Goal: Task Accomplishment & Management: Complete application form

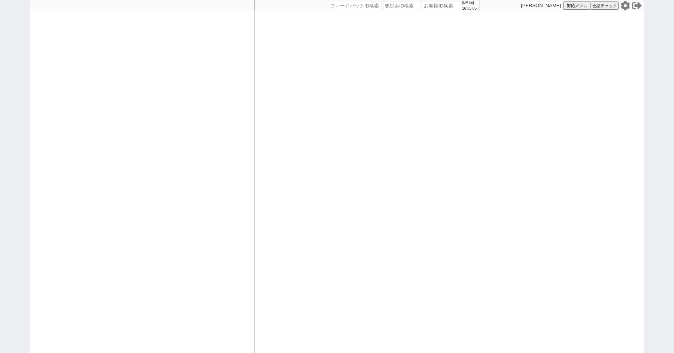
click at [434, 7] on input "number" at bounding box center [441, 5] width 37 height 9
type input "41953"
select select "400"
select select "4"
select select
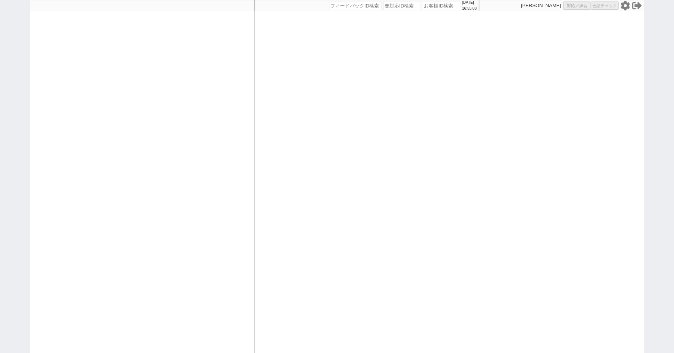
select select "8"
select select "3"
select select "8"
select select "10"
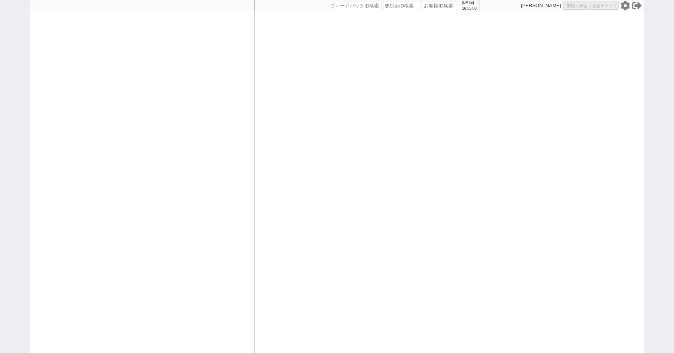
select select "8"
select select "10"
select select "8"
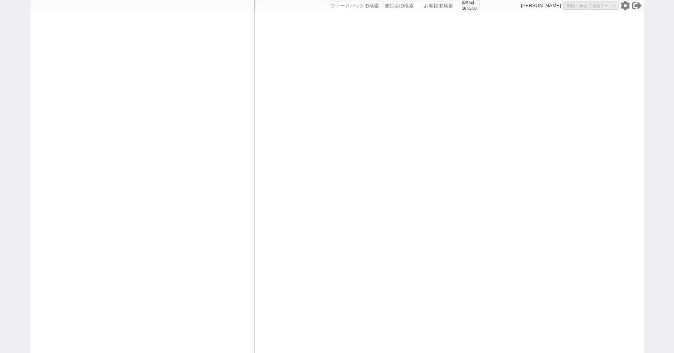
select select "8"
select select "10"
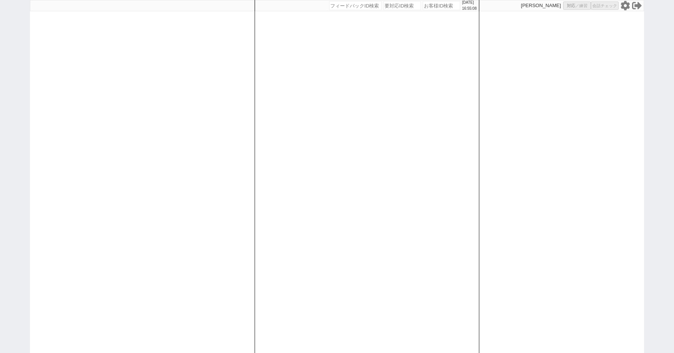
select select "8"
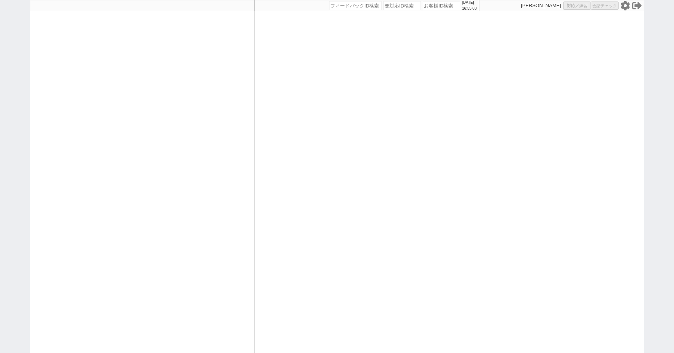
select select "8"
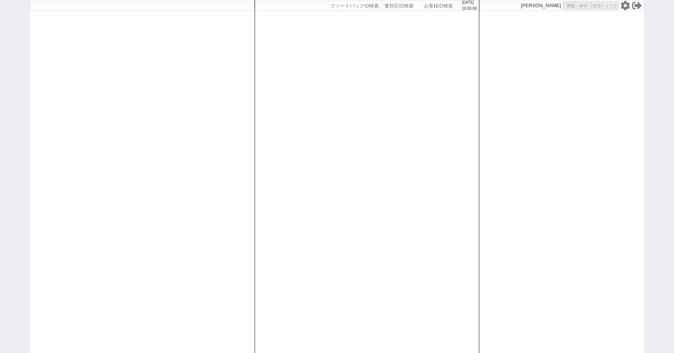
select select "8"
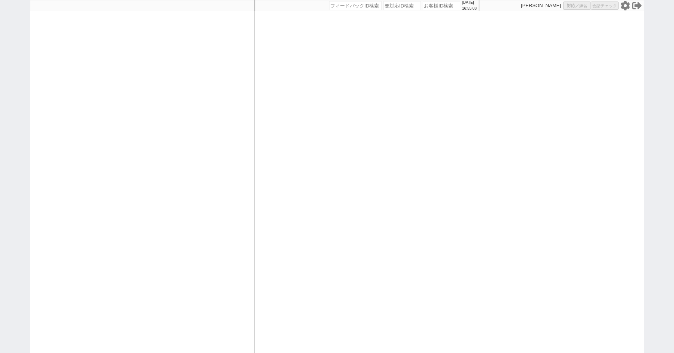
select select "8"
select select "10"
select select "8"
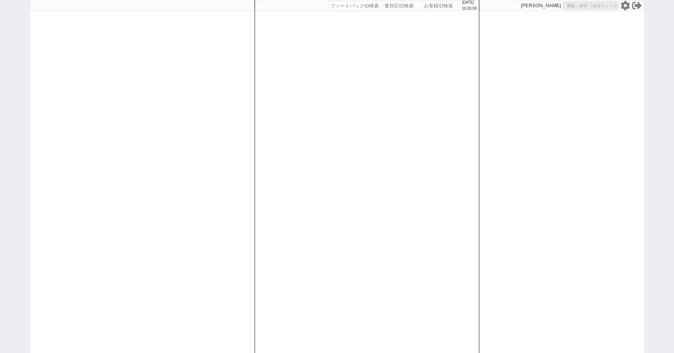
select select "8"
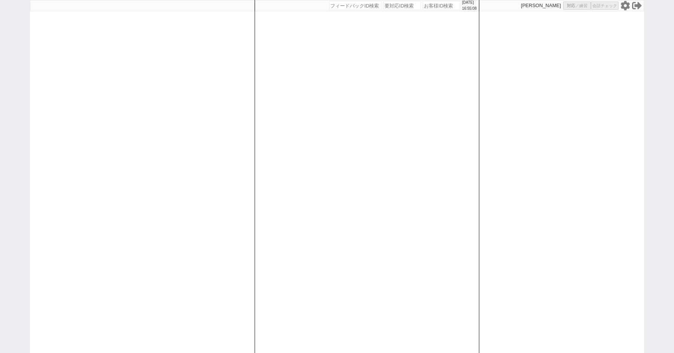
select select "8"
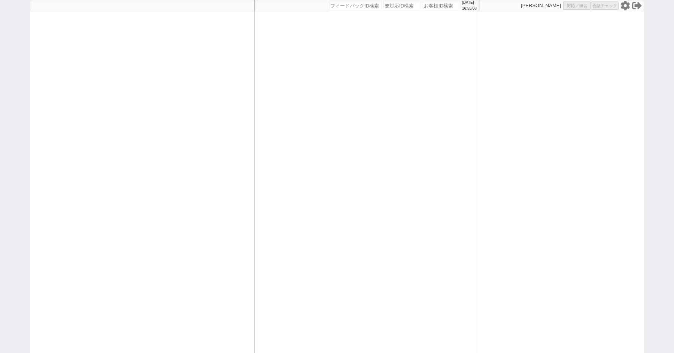
select select "8"
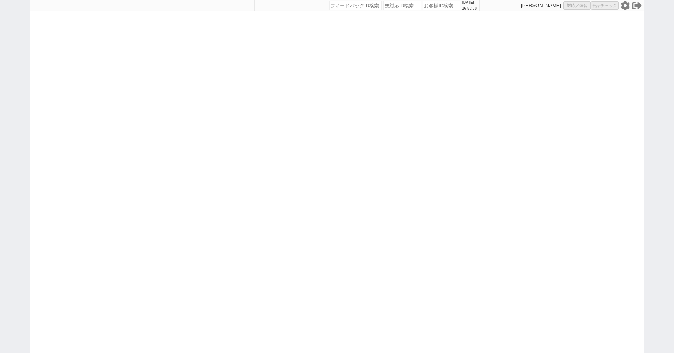
select select "8"
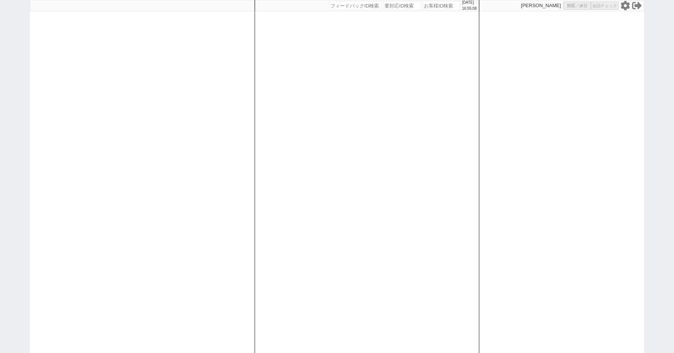
select select "8"
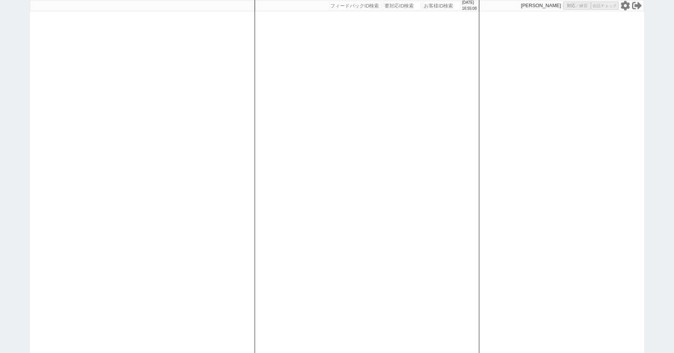
select select "8"
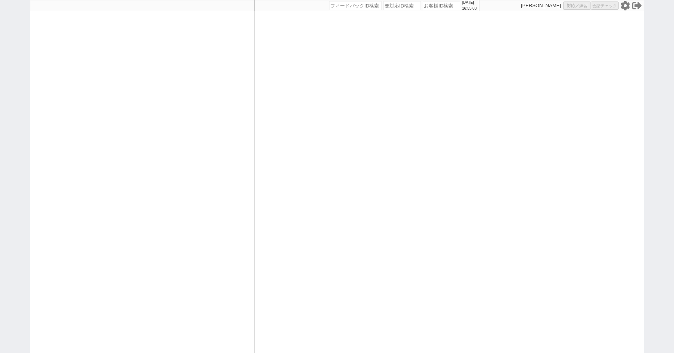
select select "10"
select select "3"
select select
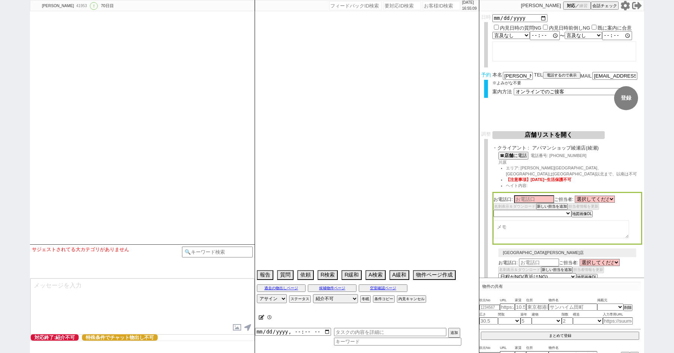
select select "2617"
select select "2363"
type textarea "ここにたどり着いた人は[PERSON_NAME]までお知らせください。 お客様の特定用に伝えているカスタマーIDとなってます。"
select select "0"
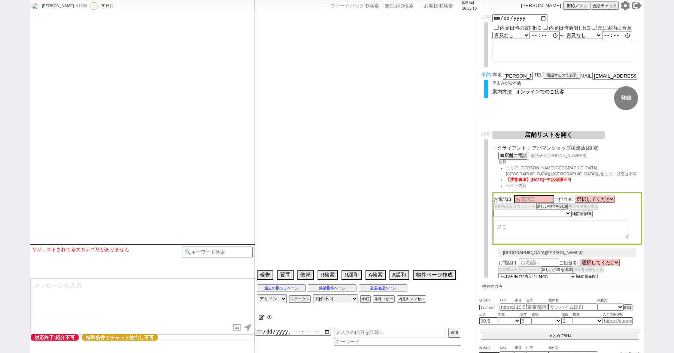
select select "21"
select select "33"
select select "959"
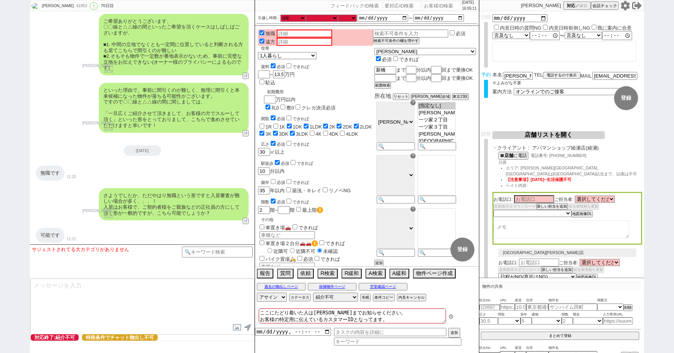
scroll to position [16935, 0]
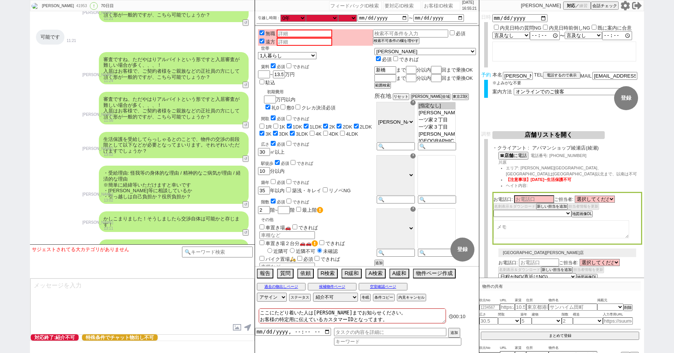
click at [623, 9] on icon at bounding box center [626, 6] width 10 height 10
click at [542, 134] on button "店舗リストを開く" at bounding box center [549, 135] width 112 height 8
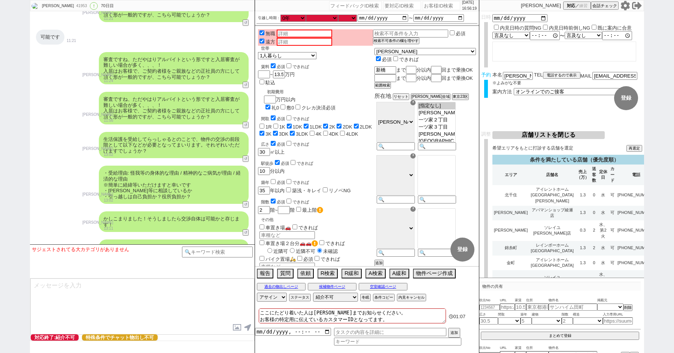
scroll to position [1036, 0]
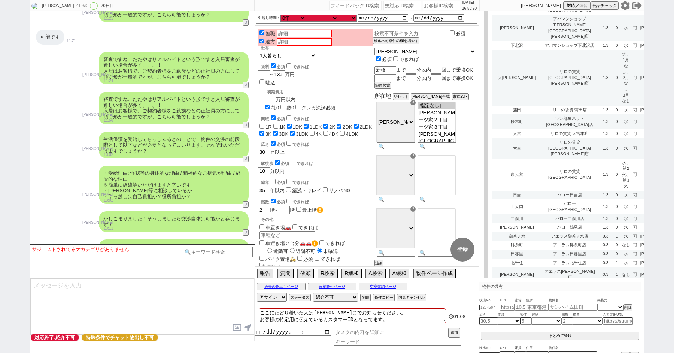
click at [542, 347] on td "アエラス[GEOGRAPHIC_DATA][PERSON_NAME]" at bounding box center [570, 357] width 57 height 21
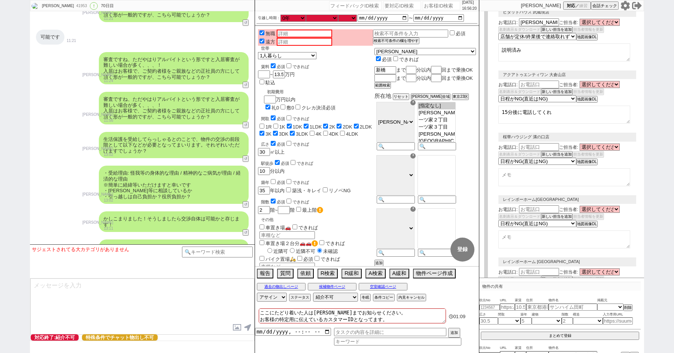
scroll to position [0, 0]
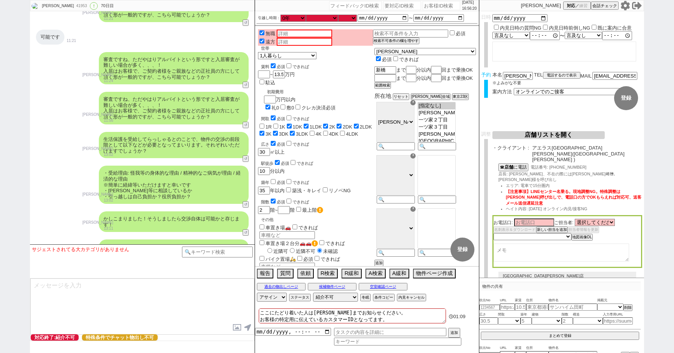
select select "8"
select select "3"
select select "10"
select select "8"
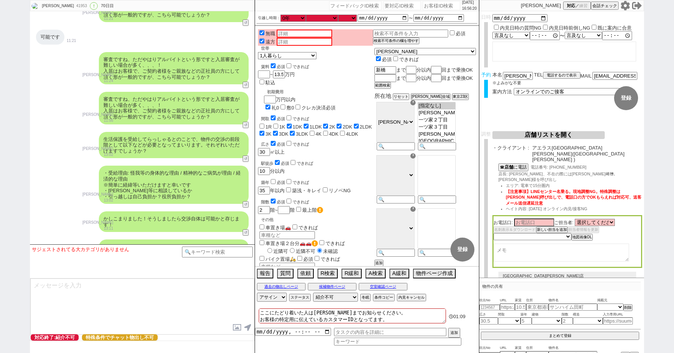
select select "8"
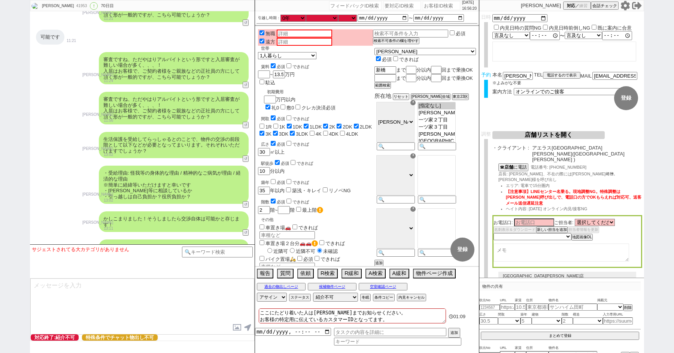
select select "8"
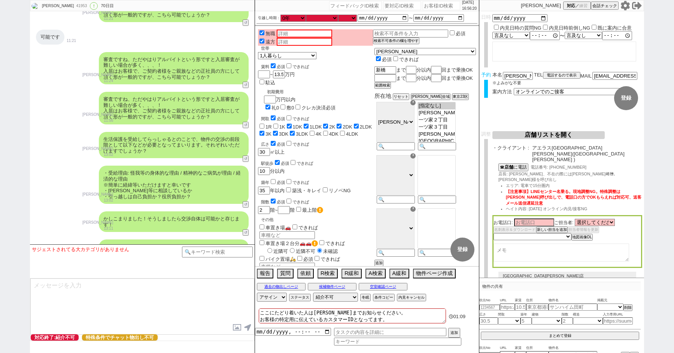
select select "8"
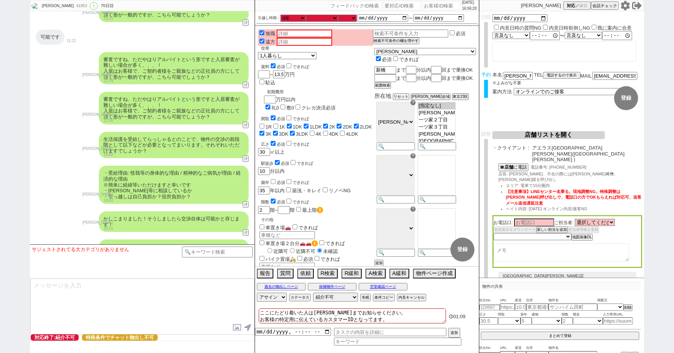
select select "8"
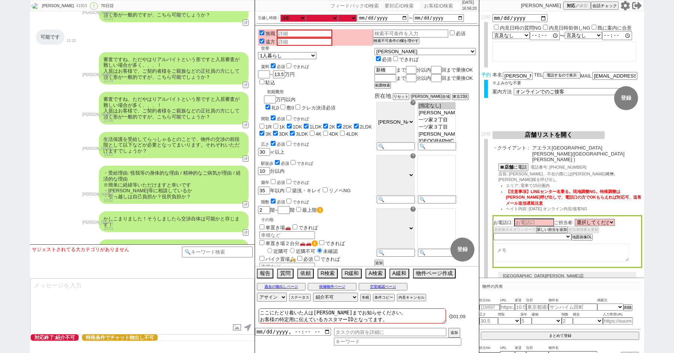
select select "8"
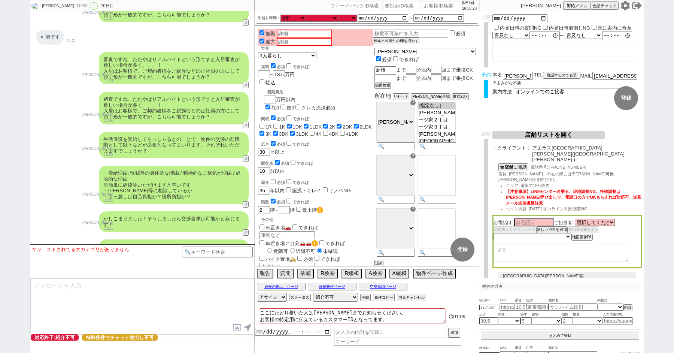
select select "8"
select select "10"
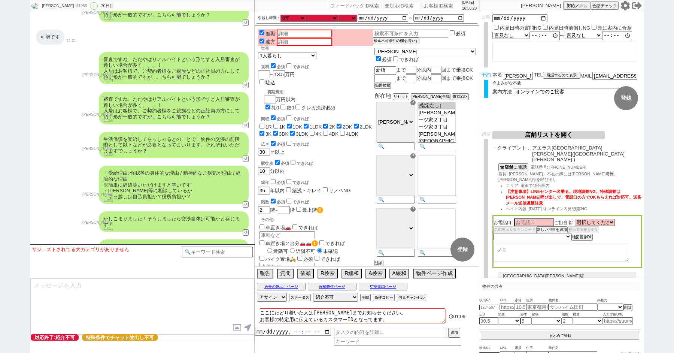
select select "8"
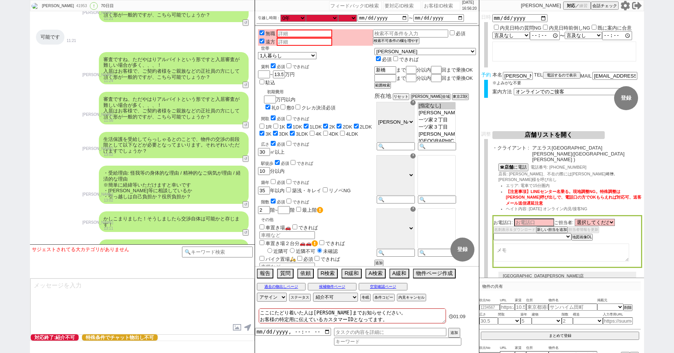
select select "8"
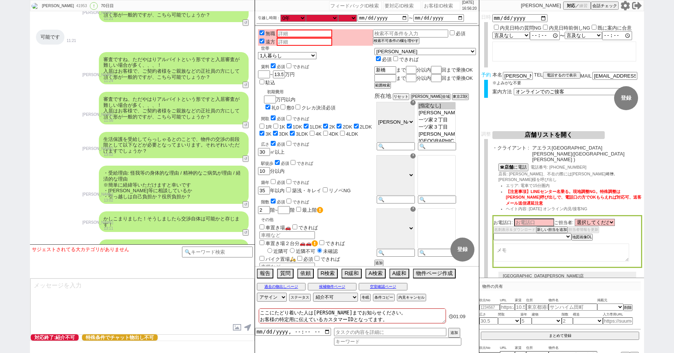
select select "8"
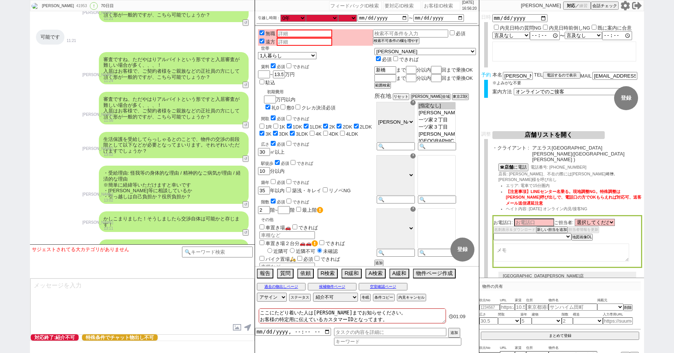
select select "8"
select select "10"
select select "8"
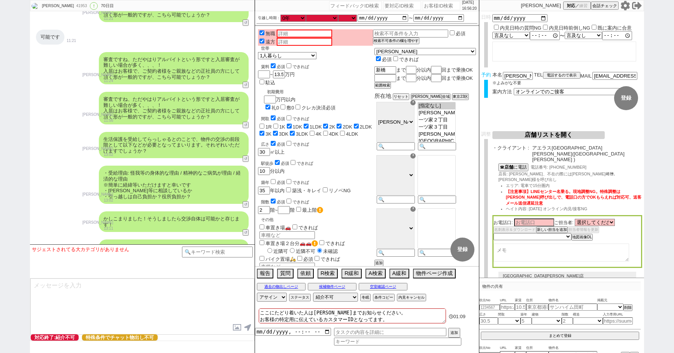
select select "8"
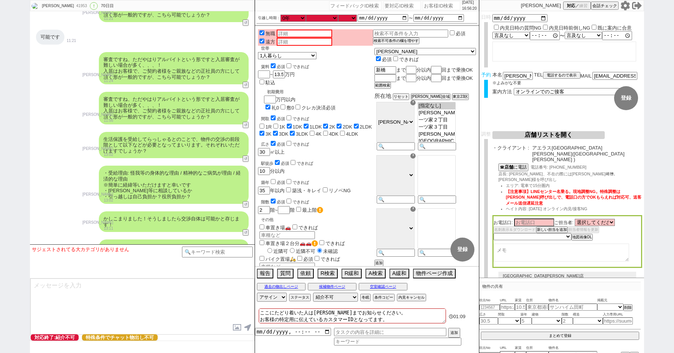
select select "10"
select select "8"
select select "10"
select select "8"
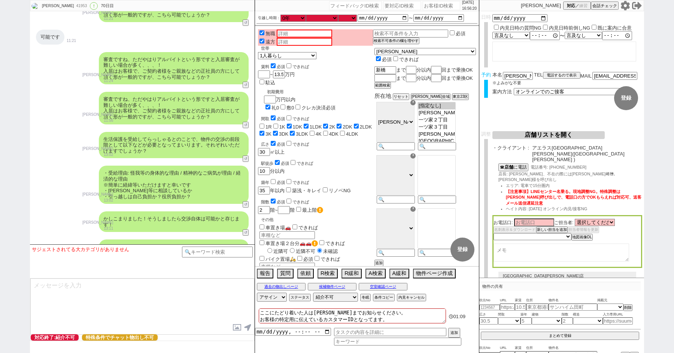
select select "3"
select select "8"
select select "2363"
select select "2617"
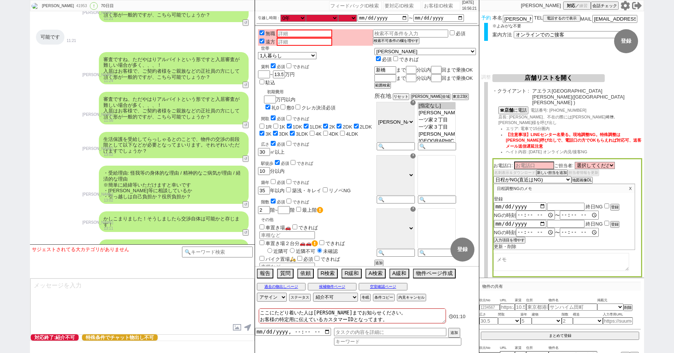
scroll to position [75, 0]
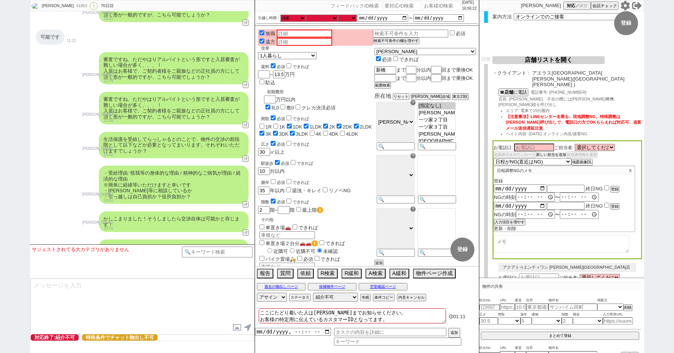
click at [559, 152] on button "新しい担当を追加" at bounding box center [552, 154] width 30 height 5
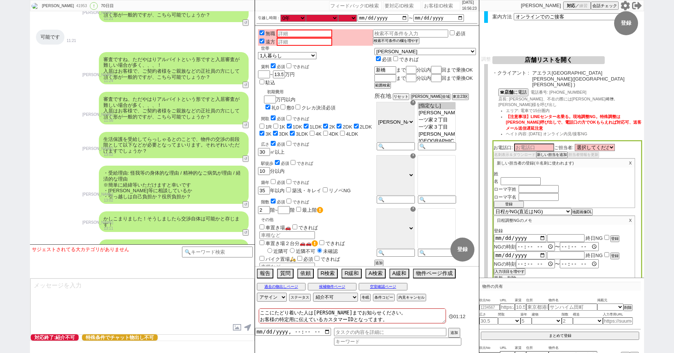
click at [512, 170] on input "text" at bounding box center [521, 173] width 40 height 6
type input "[PERSON_NAME]"
click at [518, 178] on input "text" at bounding box center [521, 181] width 40 height 6
paste input "[PERSON_NAME]"
type input "[PERSON_NAME]"
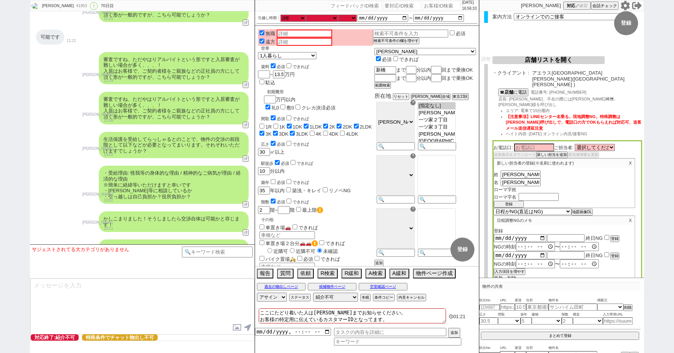
click at [542, 170] on div "姓 [PERSON_NAME] 名 [PERSON_NAME] ローマ字姓 ローマ字名" at bounding box center [564, 185] width 141 height 30
type input "[PERSON_NAME]"
click at [526, 194] on input "text" at bounding box center [539, 197] width 40 height 6
type input "[PERSON_NAME]"
click at [619, 194] on div "ローマ字名 [PERSON_NAME]" at bounding box center [564, 198] width 141 height 8
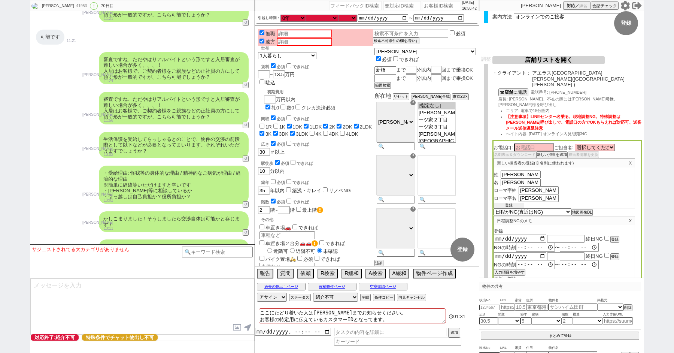
click at [509, 203] on button "登録" at bounding box center [509, 205] width 30 height 5
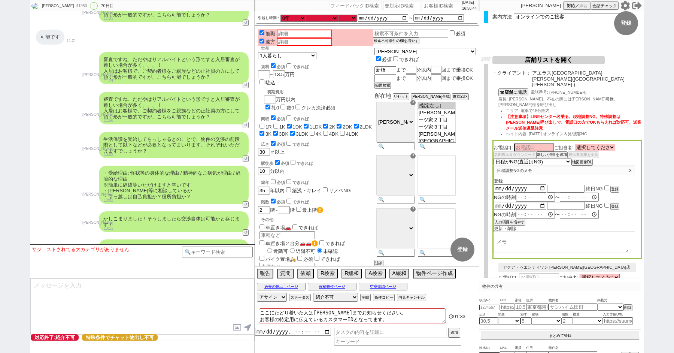
click at [587, 144] on select "選択してください [PERSON_NAME] [PERSON_NAME] [PERSON_NAME] [PERSON_NAME] [PERSON_NAME] …" at bounding box center [595, 147] width 40 height 6
click at [537, 59] on button "店舗リストを開く" at bounding box center [549, 60] width 112 height 8
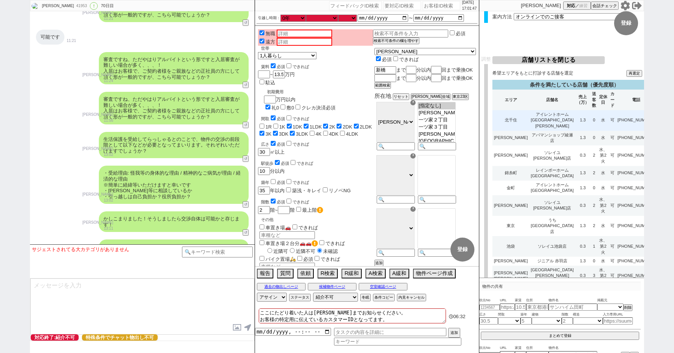
scroll to position [1168, 0]
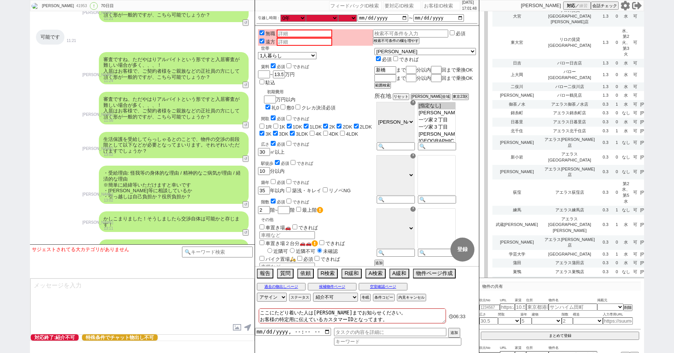
click at [598, 323] on td "0.3" at bounding box center [605, 330] width 15 height 15
select select
select select "8"
select select "3"
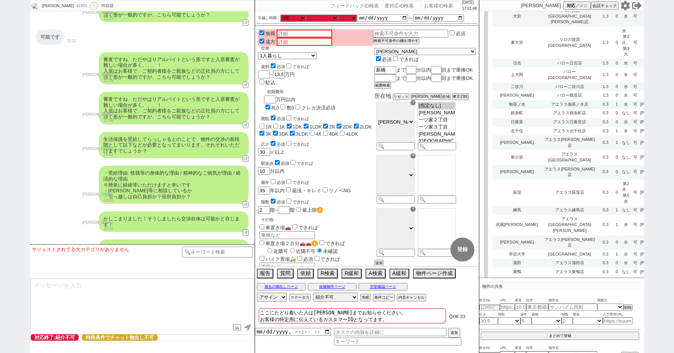
select select "8"
select select "10"
select select "8"
select select "10"
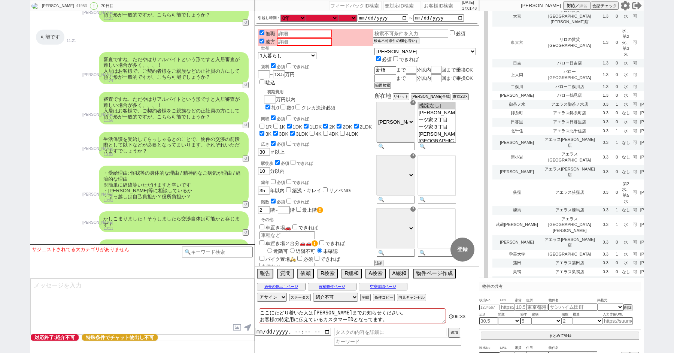
select select "8"
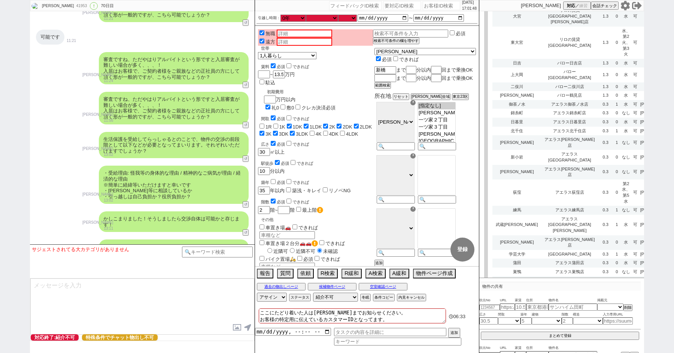
select select "8"
select select "10"
select select "8"
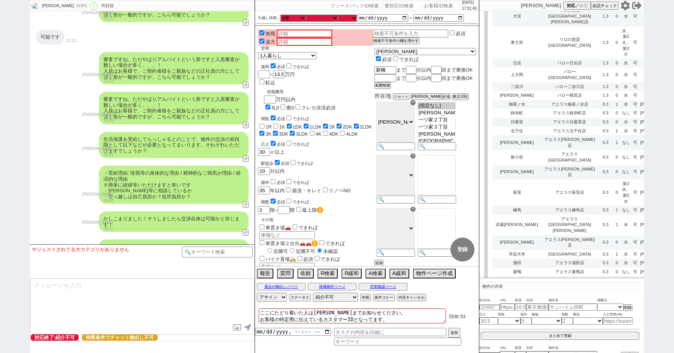
select select "8"
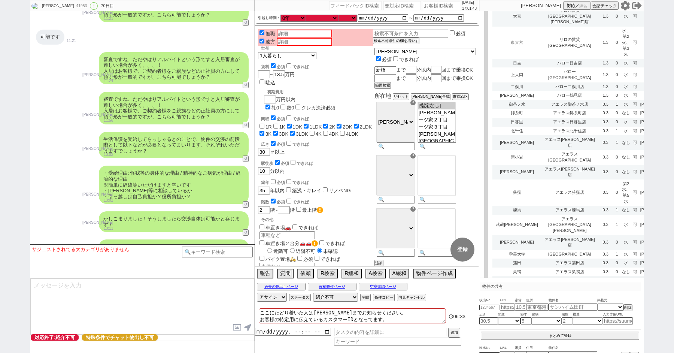
select select "8"
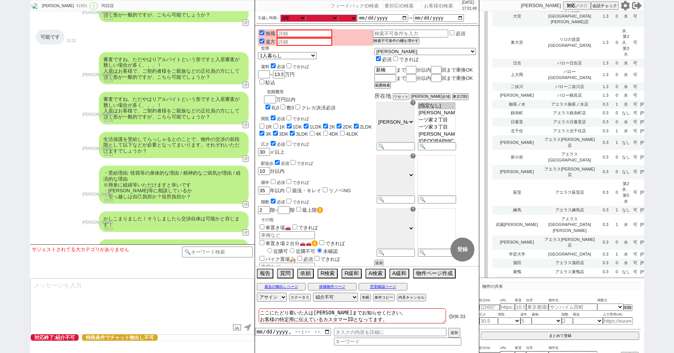
select select "8"
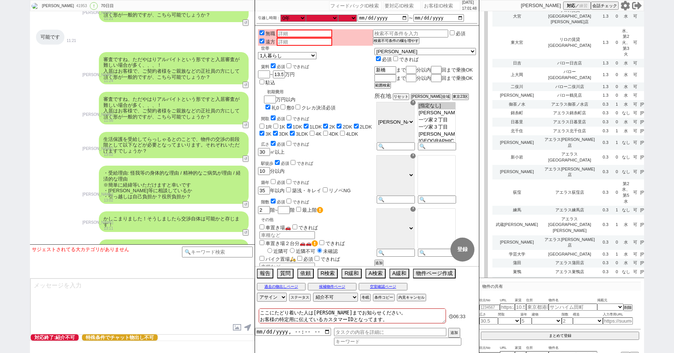
select select "10"
select select "8"
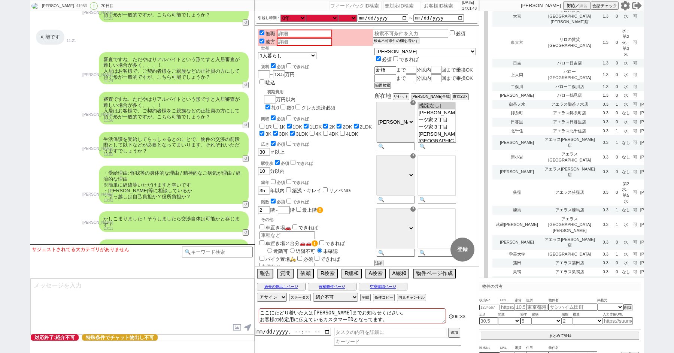
select select "8"
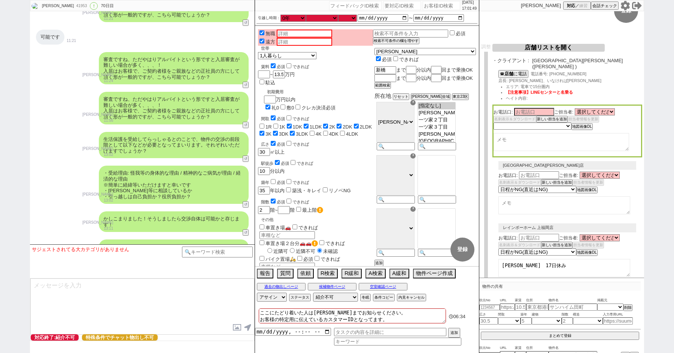
scroll to position [0, 0]
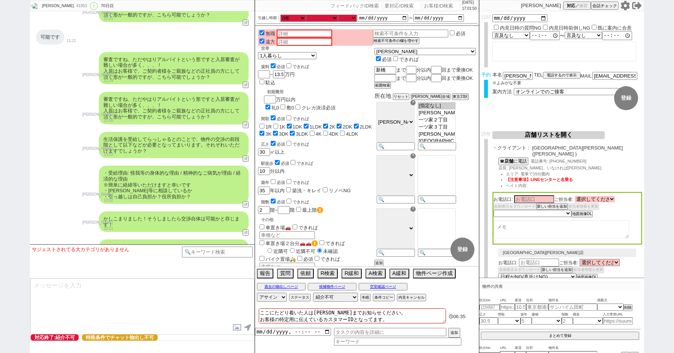
click at [595, 196] on select "選択してください [PERSON_NAME] [PERSON_NAME] [PERSON_NAME] [PERSON_NAME] [PERSON_NAME] …" at bounding box center [595, 199] width 40 height 6
click at [552, 204] on button "新しい担当を追加" at bounding box center [552, 206] width 30 height 5
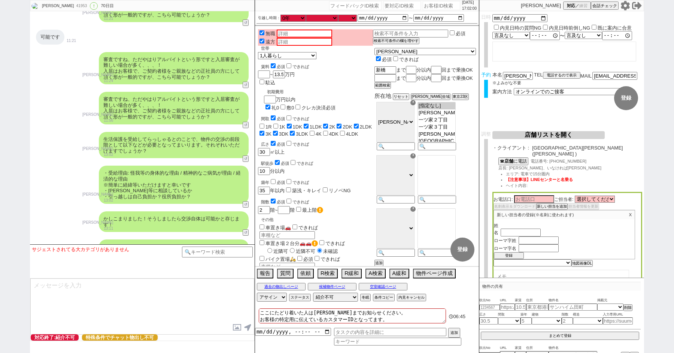
click at [508, 225] on div "姓 名 ローマ字姓 ローマ字名" at bounding box center [564, 237] width 141 height 30
paste input "[PERSON_NAME]"
drag, startPoint x: 512, startPoint y: 221, endPoint x: 528, endPoint y: 221, distance: 16.5
click at [528, 222] on input "[PERSON_NAME]" at bounding box center [521, 225] width 40 height 6
click at [511, 230] on input "text" at bounding box center [521, 233] width 40 height 6
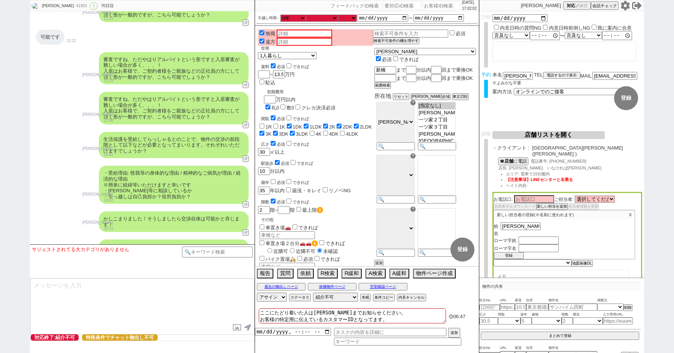
paste input "[PERSON_NAME]"
click at [530, 238] on input "text" at bounding box center [539, 241] width 40 height 6
paste input "MotohashiKazuhi"
drag, startPoint x: 543, startPoint y: 236, endPoint x: 569, endPoint y: 238, distance: 26.7
click at [569, 238] on div "ローマ字姓 [PERSON_NAME]" at bounding box center [564, 241] width 141 height 7
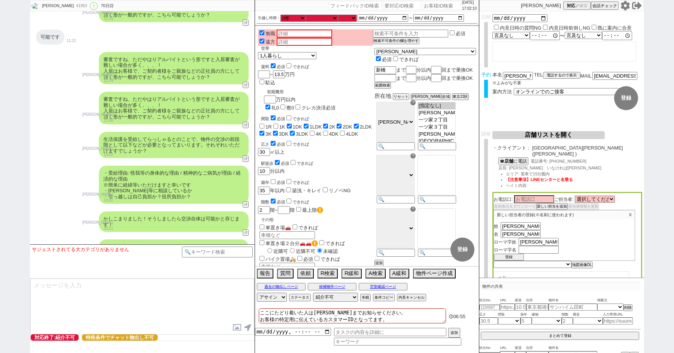
click at [530, 248] on div "新しい担当者の登録(※名刺に使われます) X 姓 [PERSON_NAME] 名 [PERSON_NAME] ローマ字姓 [PERSON_NAME] ローマ字…" at bounding box center [565, 235] width 142 height 51
paste input "Kazuhi"
click at [529, 246] on input "Kazuhi" at bounding box center [539, 249] width 40 height 6
click at [631, 238] on div "ローマ字姓 [PERSON_NAME]" at bounding box center [564, 242] width 141 height 8
click at [505, 254] on button "登録" at bounding box center [509, 256] width 30 height 5
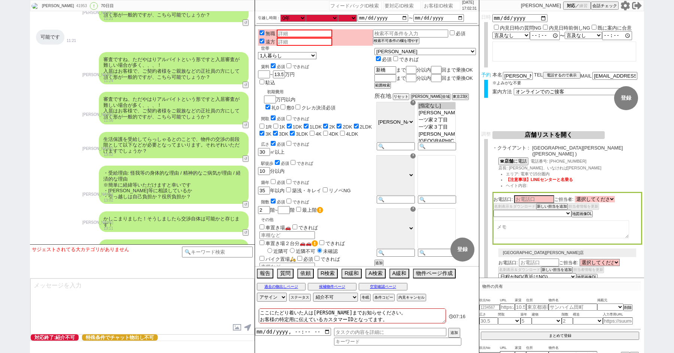
click at [588, 196] on select "選択してください [PERSON_NAME] [PERSON_NAME] [PERSON_NAME] [PERSON_NAME] [PERSON_NAME] …" at bounding box center [595, 199] width 40 height 6
click at [537, 135] on button "店舗リストを開く" at bounding box center [549, 135] width 112 height 8
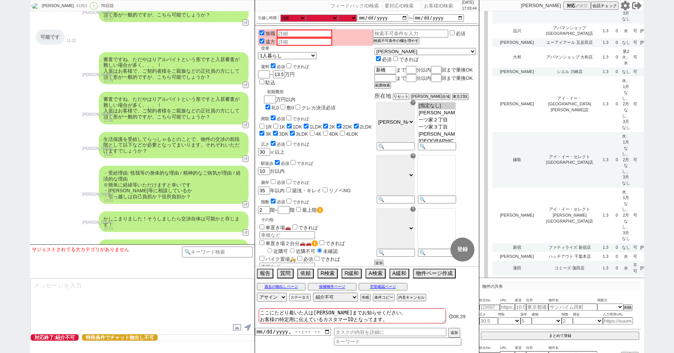
scroll to position [3428, 0]
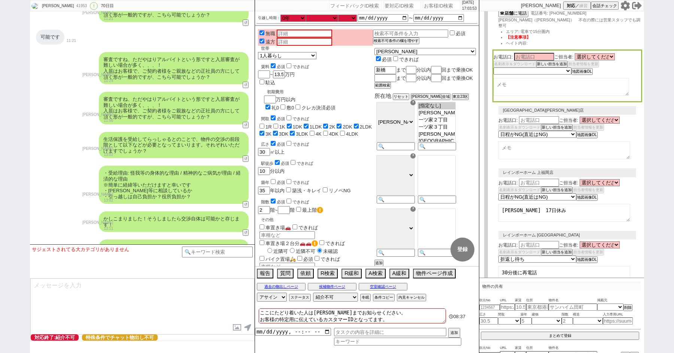
scroll to position [0, 0]
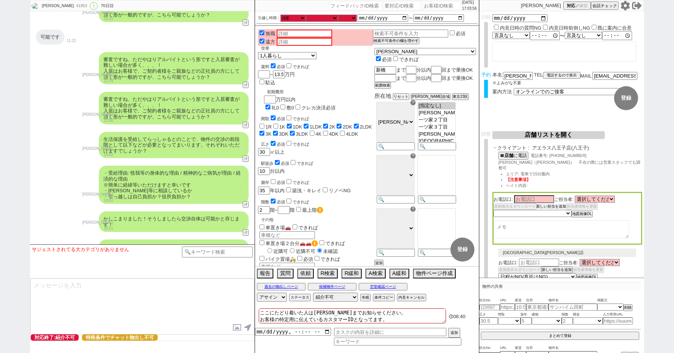
click at [557, 204] on button "新しい担当を追加" at bounding box center [552, 206] width 30 height 5
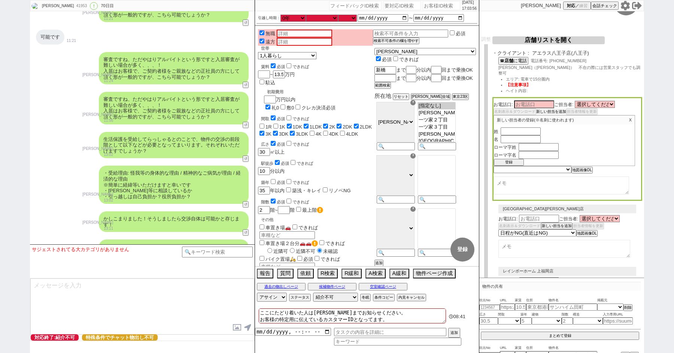
scroll to position [119, 0]
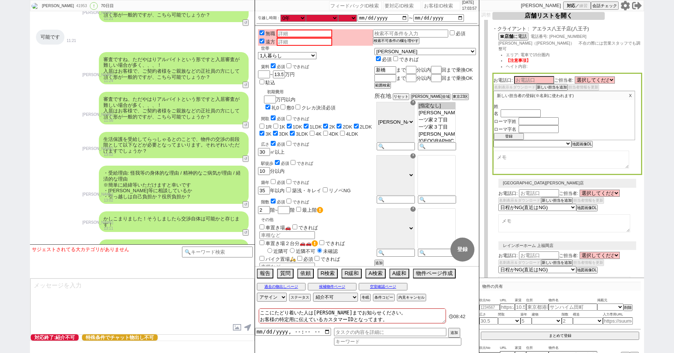
click at [514, 103] on input "text" at bounding box center [521, 106] width 40 height 6
click at [580, 77] on select "選択してください [PERSON_NAME] [PERSON_NAME] [PERSON_NAME] [PERSON_NAME] [PERSON_NAME] …" at bounding box center [595, 80] width 40 height 6
click at [513, 103] on input "text" at bounding box center [521, 106] width 40 height 6
paste input "[PERSON_NAME]"
drag, startPoint x: 512, startPoint y: 102, endPoint x: 536, endPoint y: 102, distance: 24.0
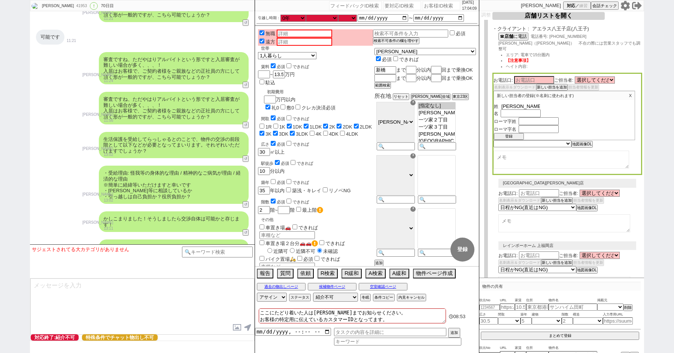
click at [536, 103] on input "[PERSON_NAME]" at bounding box center [521, 106] width 40 height 6
click at [519, 111] on input "text" at bounding box center [521, 114] width 40 height 6
paste input "[PERSON_NAME]"
click at [525, 119] on input "text" at bounding box center [539, 122] width 40 height 6
paste input "MabuchiTakuya"
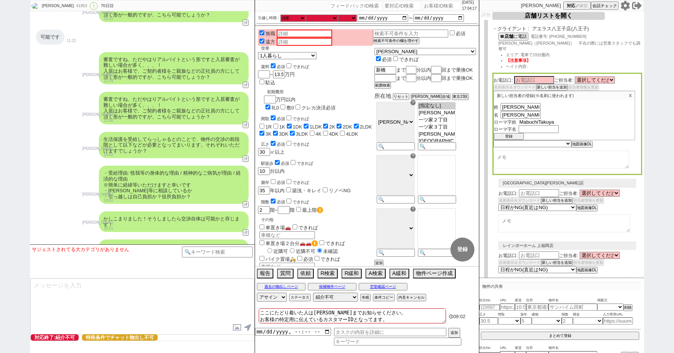
drag, startPoint x: 538, startPoint y: 118, endPoint x: 556, endPoint y: 118, distance: 17.6
click at [556, 119] on input "MabuchiTakuya" at bounding box center [539, 122] width 40 height 6
click at [535, 127] on input "text" at bounding box center [539, 130] width 40 height 6
paste input "[PERSON_NAME]"
click at [506, 135] on button "登録" at bounding box center [509, 137] width 30 height 5
